Goal: Task Accomplishment & Management: Manage account settings

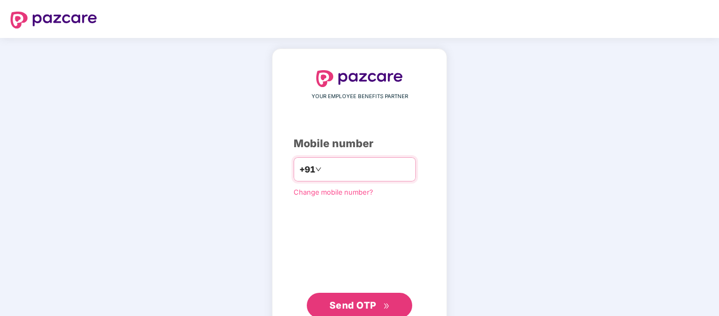
click at [308, 178] on div "+91" at bounding box center [354, 169] width 122 height 24
click at [323, 168] on input "number" at bounding box center [366, 169] width 86 height 17
type input "**********"
click at [358, 306] on span "Send OTP" at bounding box center [352, 304] width 47 height 11
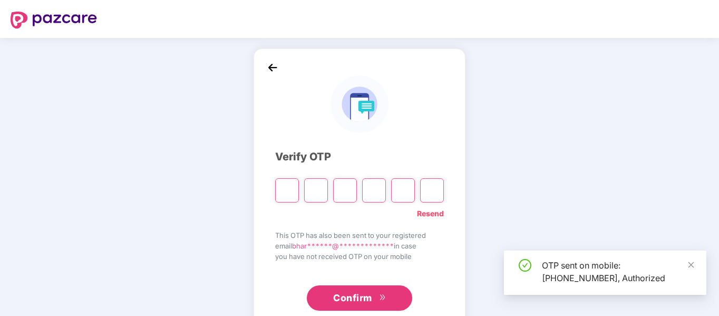
click at [286, 192] on input "Please enter verification code. Digit 1" at bounding box center [287, 190] width 24 height 24
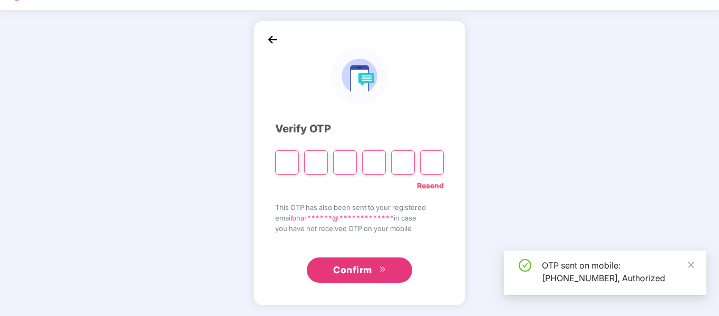
type input "*"
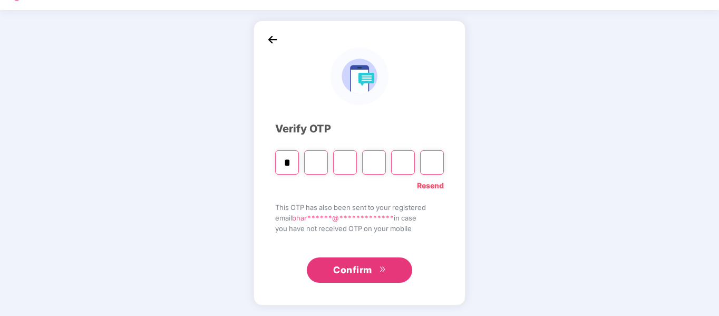
type input "*"
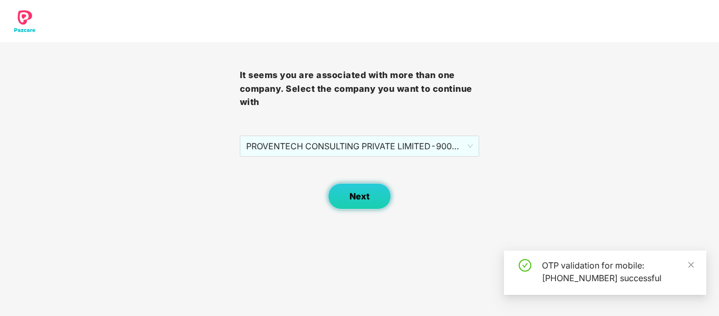
click at [365, 197] on span "Next" at bounding box center [359, 196] width 20 height 10
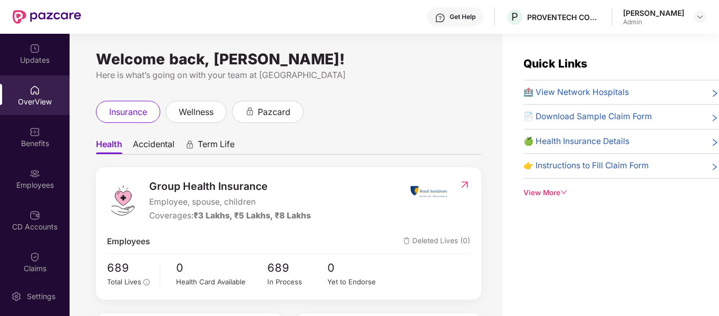
click at [566, 192] on icon "down" at bounding box center [563, 192] width 7 height 7
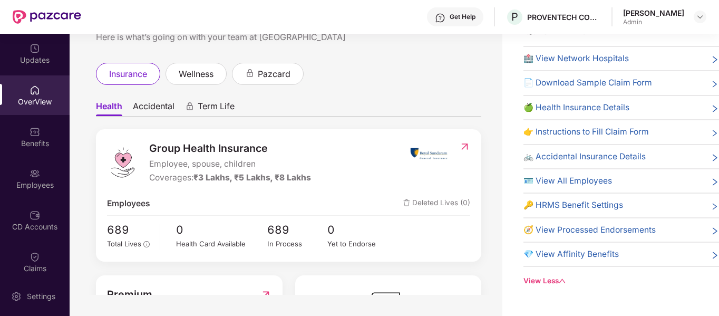
scroll to position [4, 0]
click at [433, 154] on img at bounding box center [429, 154] width 40 height 26
click at [462, 149] on img at bounding box center [464, 147] width 11 height 11
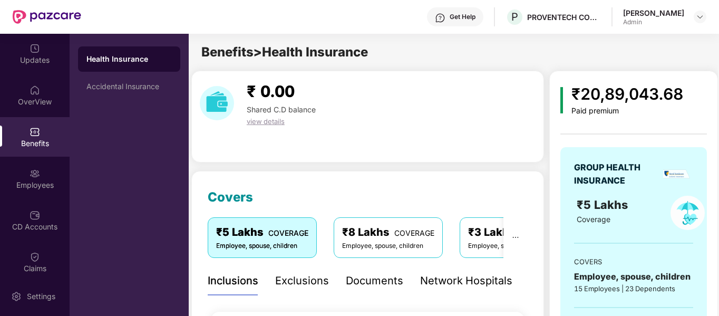
scroll to position [0, 0]
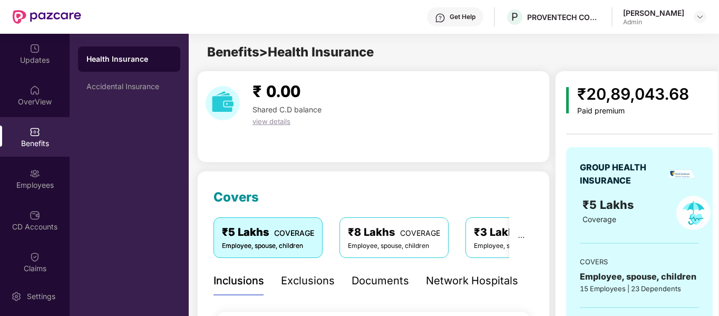
click at [478, 243] on div "Employee, spouse, children" at bounding box center [520, 246] width 92 height 10
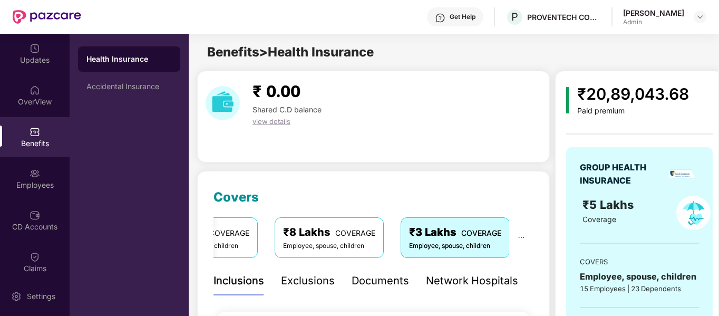
click at [360, 243] on div "Employee, spouse, children" at bounding box center [329, 246] width 92 height 10
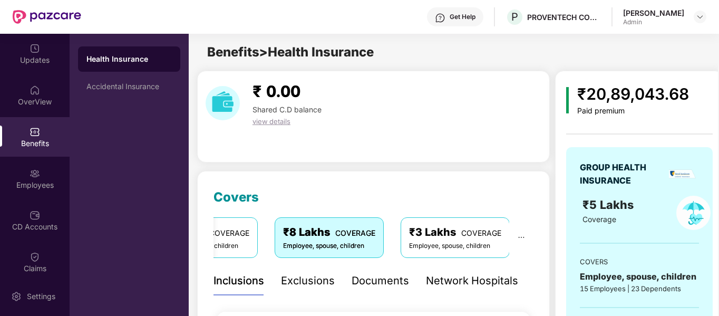
click at [253, 239] on div "₹5 Lakhs COVERAGE Employee, spouse, children" at bounding box center [203, 237] width 109 height 40
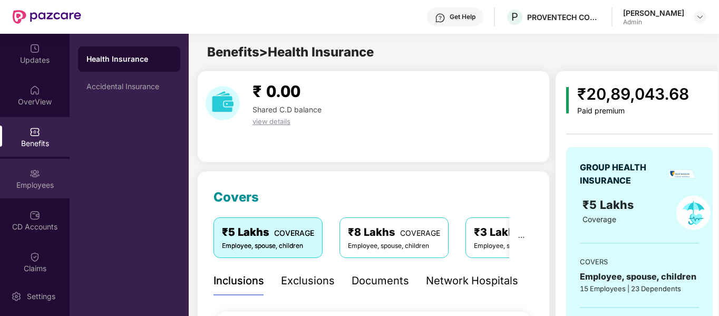
click at [35, 186] on div "Employees" at bounding box center [35, 185] width 70 height 11
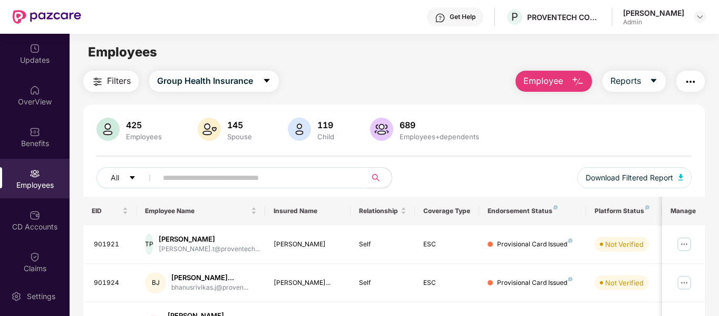
click at [182, 175] on input "text" at bounding box center [257, 178] width 189 height 16
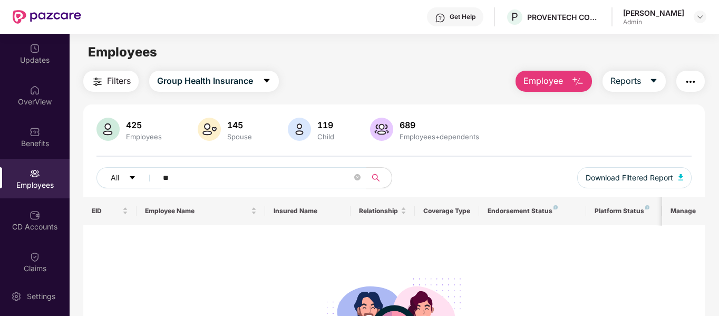
type input "*"
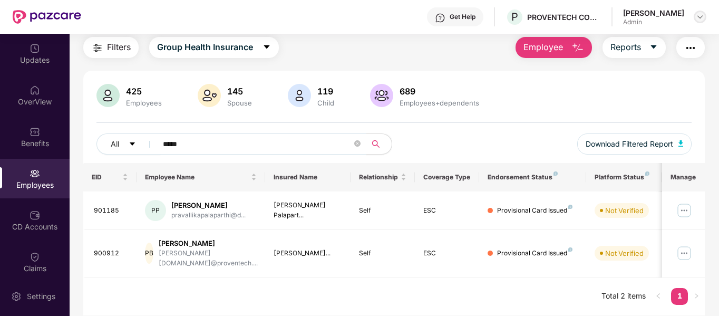
type input "*****"
click at [699, 15] on img at bounding box center [699, 17] width 8 height 8
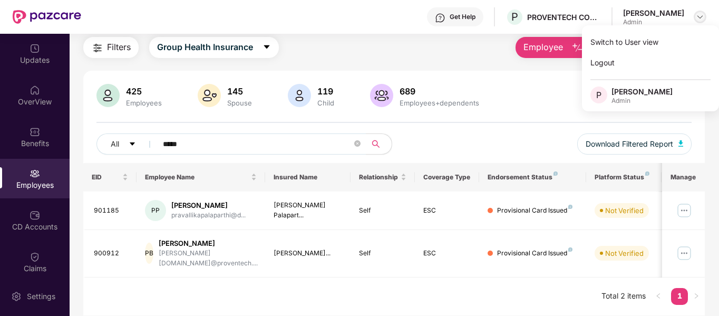
click at [699, 15] on img at bounding box center [699, 17] width 8 height 8
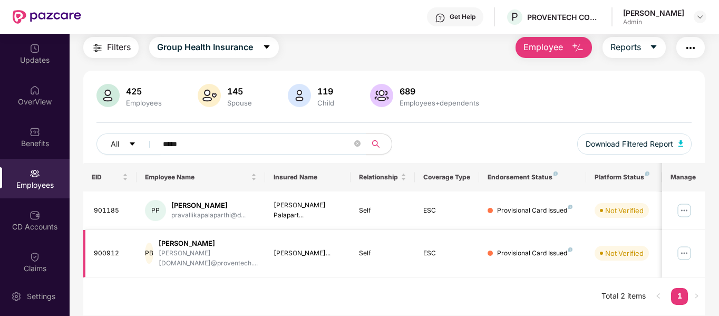
scroll to position [0, 62]
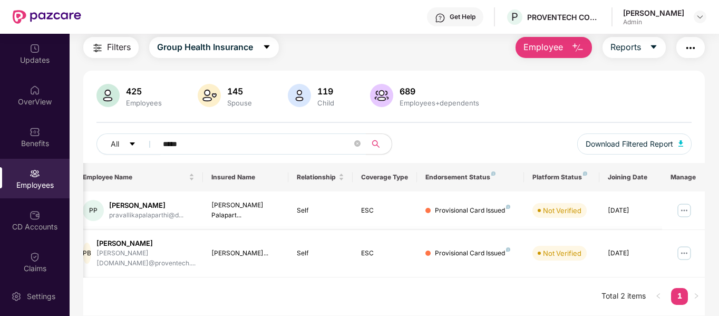
click at [684, 250] on img at bounding box center [683, 252] width 17 height 17
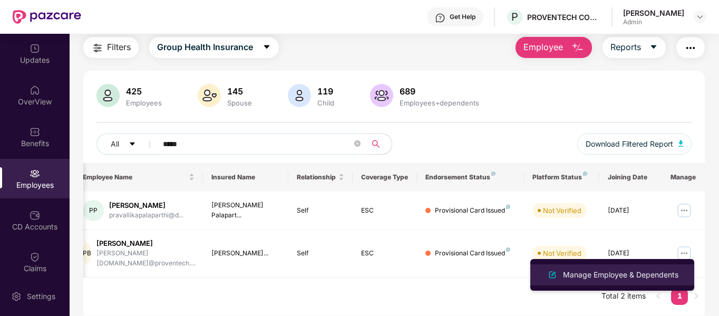
click at [616, 274] on div "Manage Employee & Dependents" at bounding box center [621, 275] width 120 height 12
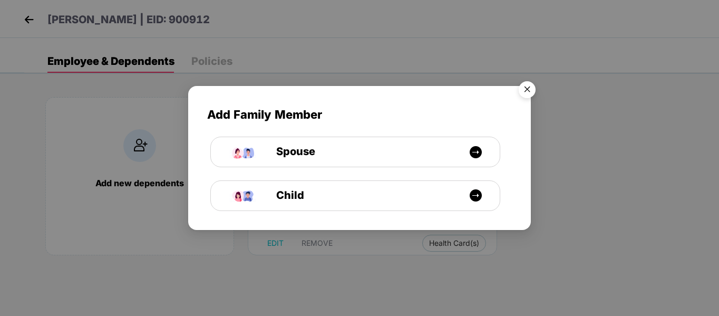
click at [529, 87] on img "Close" at bounding box center [527, 91] width 30 height 30
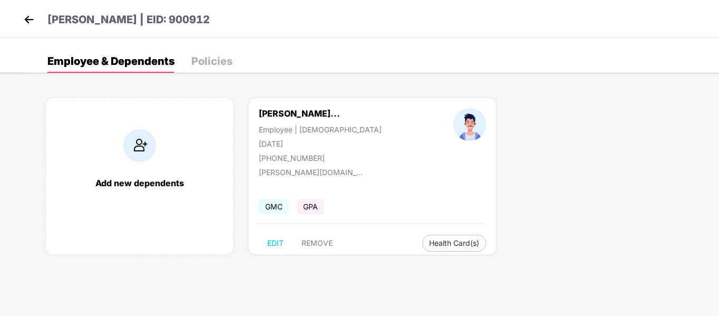
click at [218, 57] on div "Policies" at bounding box center [211, 61] width 41 height 11
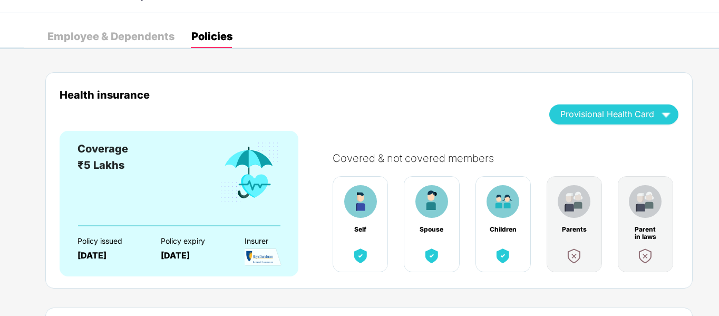
scroll to position [0, 0]
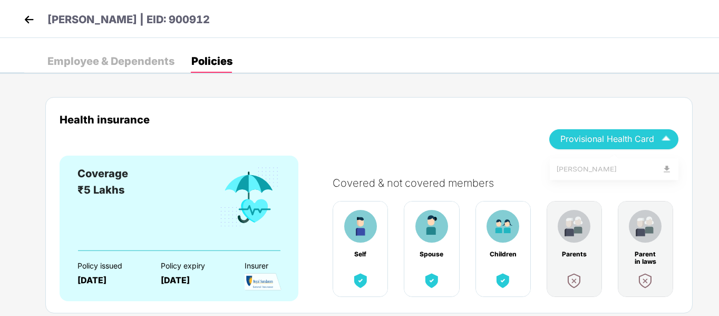
click at [600, 144] on div "Provisional Health Card" at bounding box center [613, 139] width 107 height 18
click at [603, 169] on div "[PERSON_NAME]" at bounding box center [614, 172] width 116 height 12
click at [84, 56] on div "Employee & Dependents" at bounding box center [110, 61] width 127 height 11
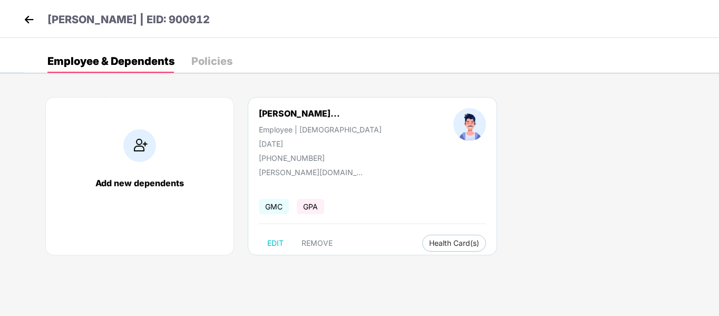
click at [27, 23] on img at bounding box center [29, 20] width 16 height 16
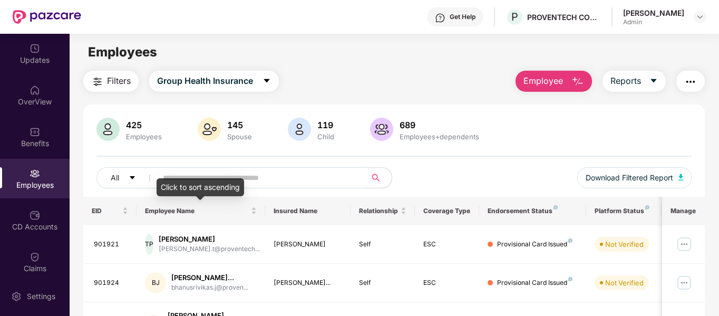
click at [197, 179] on div "Click to sort ascending" at bounding box center [199, 187] width 87 height 18
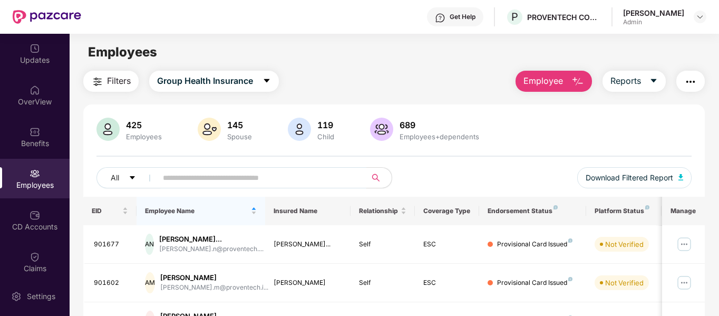
click at [268, 179] on input "text" at bounding box center [257, 178] width 189 height 16
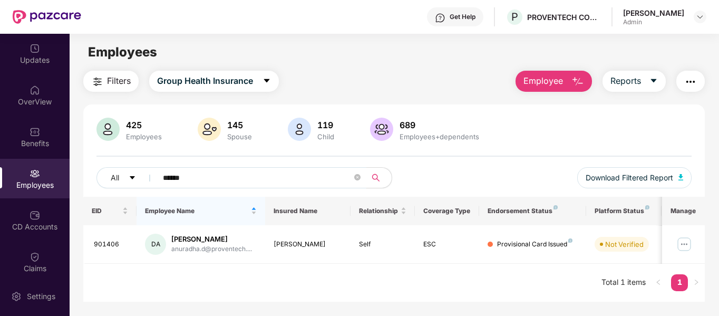
type input "******"
click at [684, 241] on img at bounding box center [683, 244] width 17 height 17
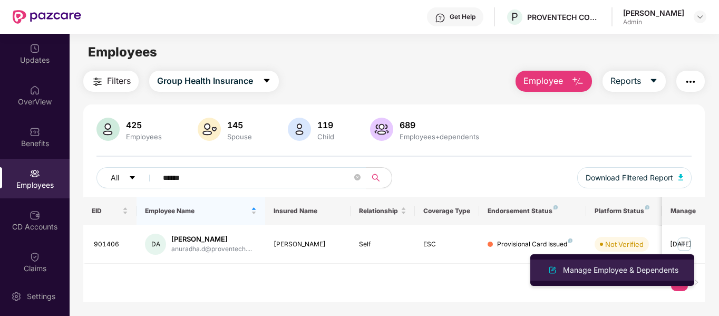
click at [616, 267] on div "Manage Employee & Dependents" at bounding box center [621, 270] width 120 height 12
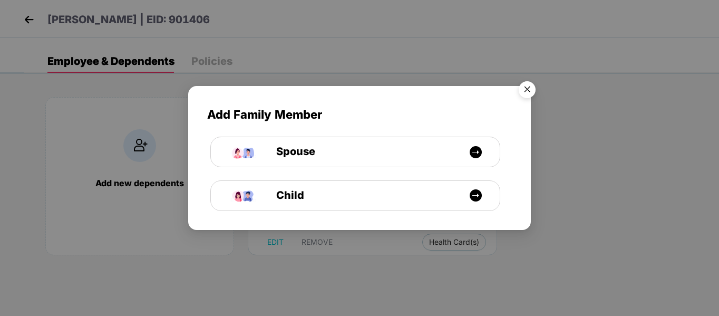
click at [528, 93] on img "Close" at bounding box center [527, 91] width 30 height 30
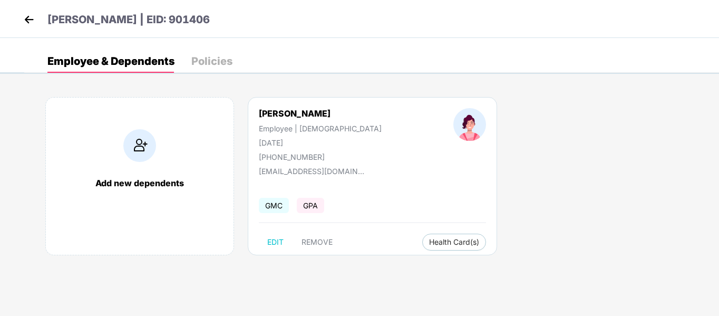
click at [205, 57] on div "Policies" at bounding box center [211, 61] width 41 height 11
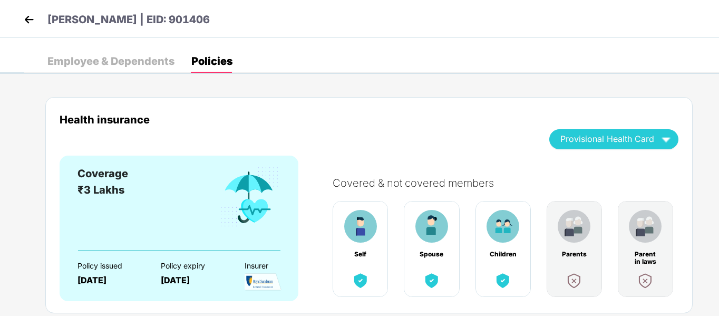
click at [130, 63] on div "Employee & Dependents" at bounding box center [110, 61] width 127 height 11
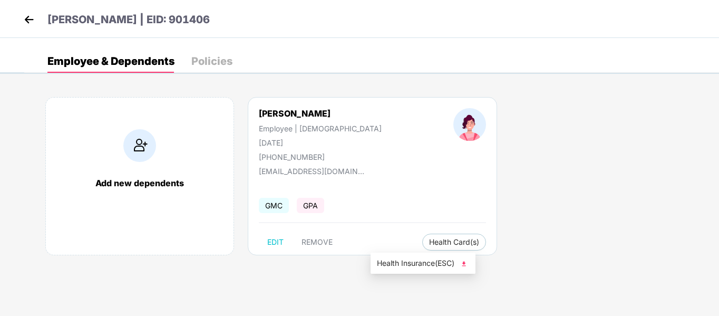
click at [404, 260] on span "Health Insurance(ESC)" at bounding box center [423, 263] width 92 height 12
click at [30, 16] on img at bounding box center [29, 20] width 16 height 16
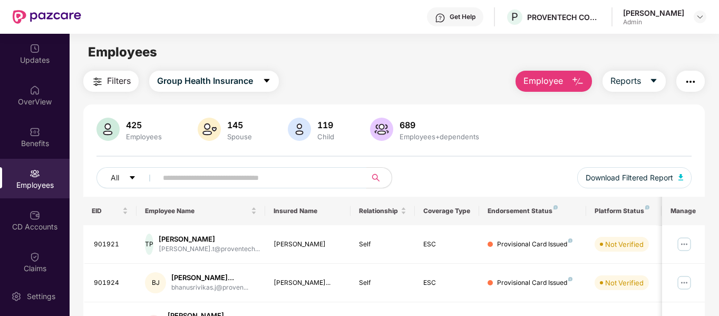
click at [269, 169] on span at bounding box center [258, 177] width 216 height 21
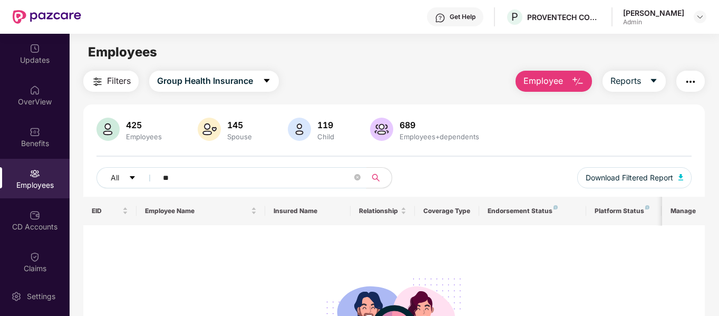
type input "*"
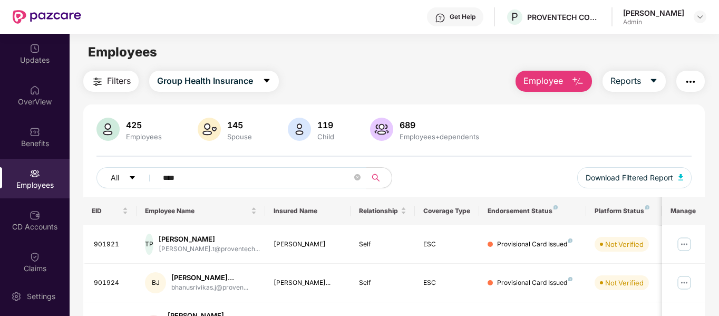
type input "*****"
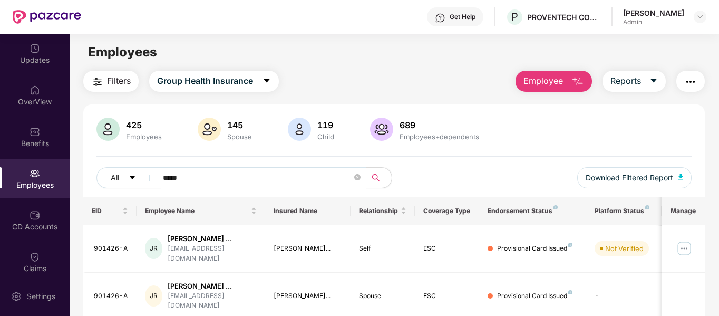
drag, startPoint x: 197, startPoint y: 183, endPoint x: 152, endPoint y: 178, distance: 45.6
click at [152, 178] on span "*****" at bounding box center [258, 177] width 216 height 21
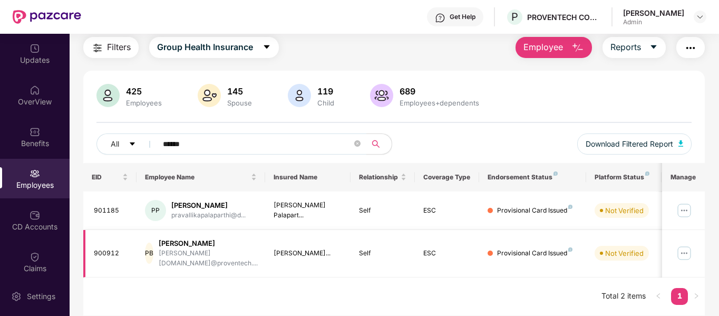
scroll to position [0, 62]
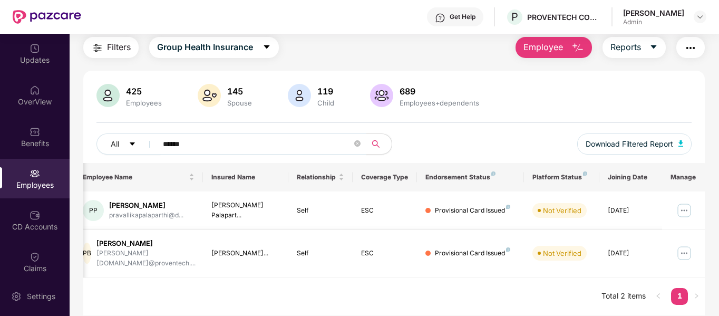
type input "******"
click at [682, 244] on img at bounding box center [683, 252] width 17 height 17
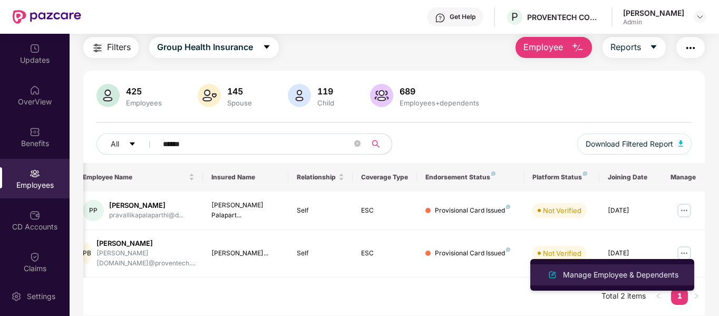
click at [615, 273] on div "Manage Employee & Dependents" at bounding box center [621, 275] width 120 height 12
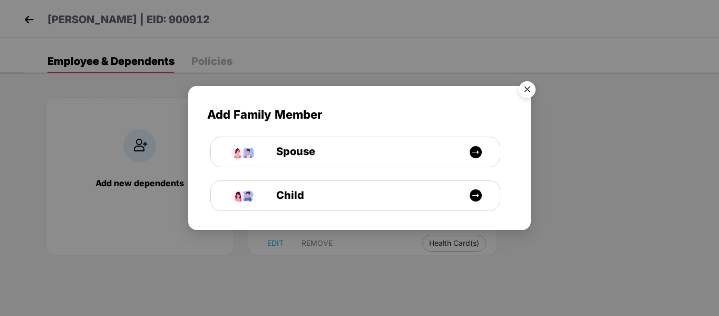
click at [526, 93] on img "Close" at bounding box center [527, 91] width 30 height 30
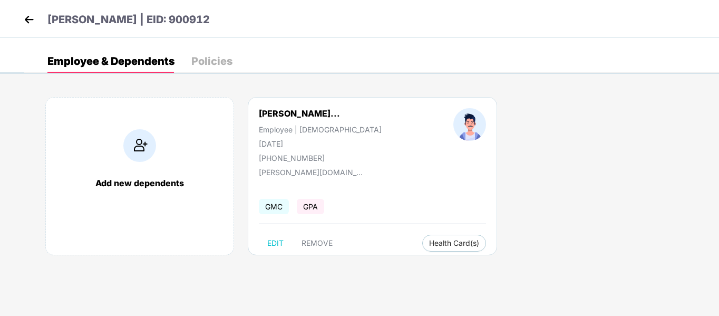
click at [198, 62] on div "Policies" at bounding box center [211, 61] width 41 height 11
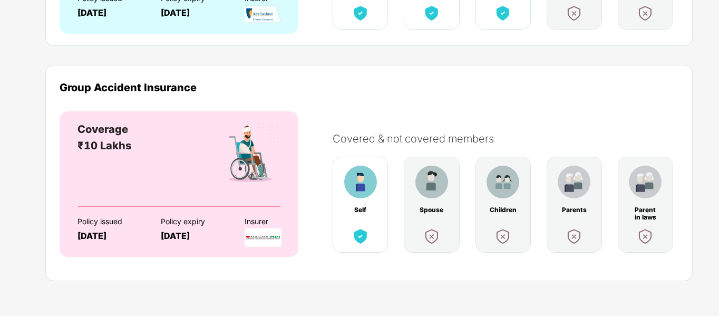
scroll to position [0, 0]
